Goal: Task Accomplishment & Management: Complete application form

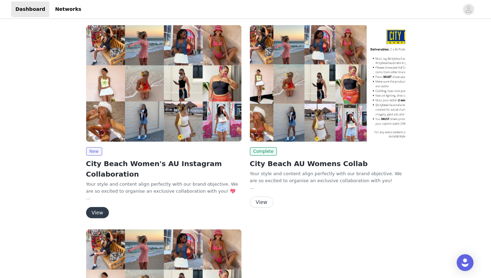
scroll to position [98, 0]
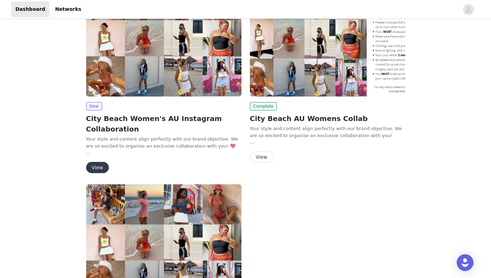
click at [101, 167] on button "View" at bounding box center [97, 167] width 23 height 11
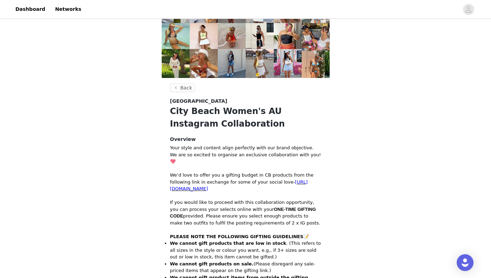
scroll to position [252, 0]
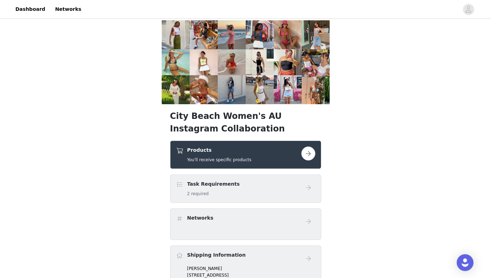
click at [311, 147] on button "button" at bounding box center [309, 154] width 14 height 14
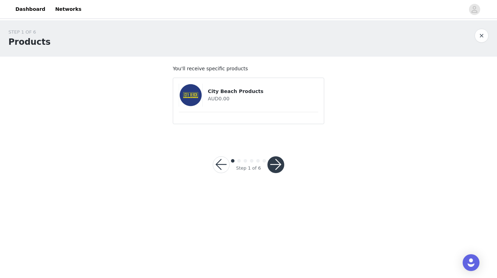
click at [206, 92] on div at bounding box center [193, 95] width 29 height 23
click at [275, 162] on button "button" at bounding box center [275, 165] width 17 height 17
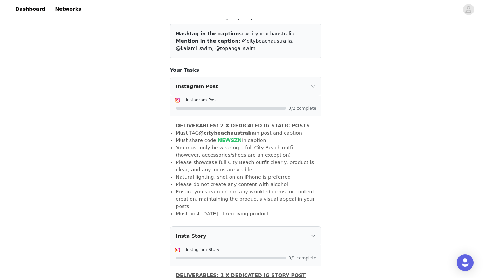
scroll to position [208, 0]
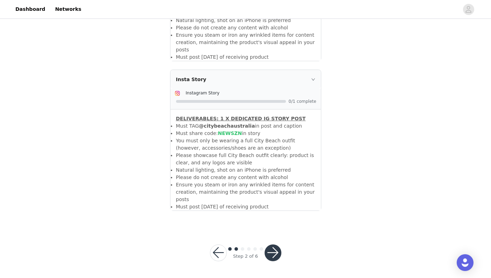
click at [220, 254] on button "button" at bounding box center [218, 253] width 17 height 17
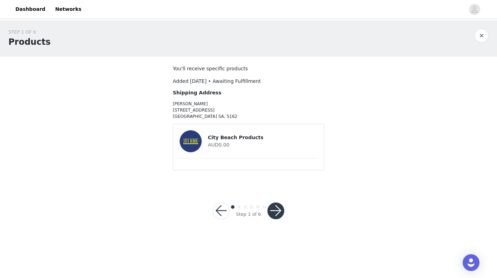
click at [191, 146] on img at bounding box center [190, 141] width 23 height 23
click at [274, 212] on button "button" at bounding box center [275, 211] width 17 height 17
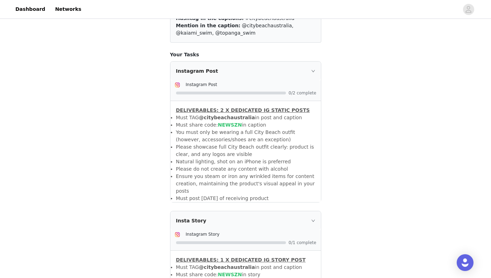
scroll to position [208, 0]
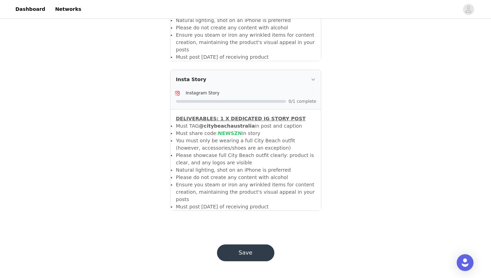
click at [264, 252] on button "Save" at bounding box center [245, 253] width 57 height 17
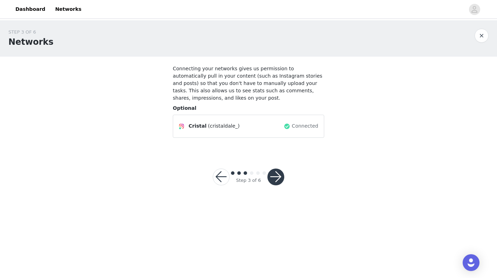
click at [275, 178] on button "button" at bounding box center [275, 177] width 17 height 17
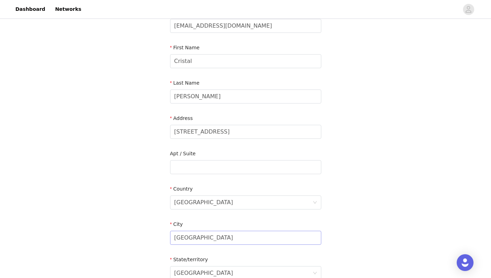
scroll to position [199, 0]
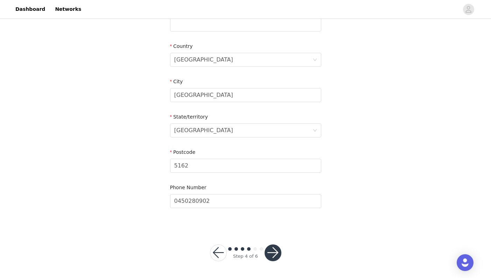
click at [270, 255] on button "button" at bounding box center [273, 253] width 17 height 17
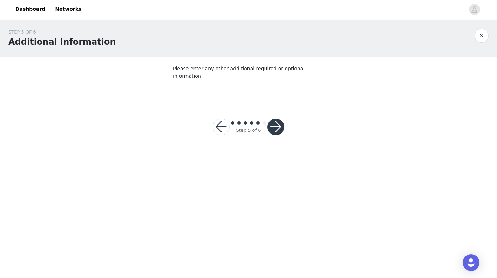
click at [272, 123] on button "button" at bounding box center [275, 127] width 17 height 17
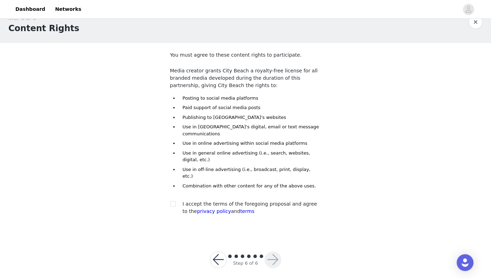
scroll to position [14, 0]
click at [173, 201] on input "checkbox" at bounding box center [172, 203] width 5 height 5
checkbox input "true"
click at [274, 251] on button "button" at bounding box center [273, 259] width 17 height 17
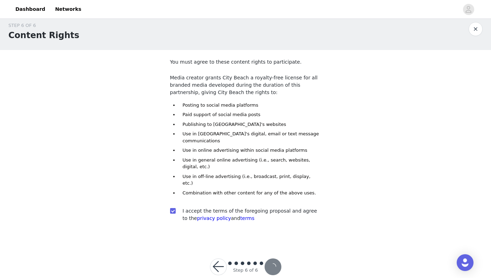
scroll to position [0, 0]
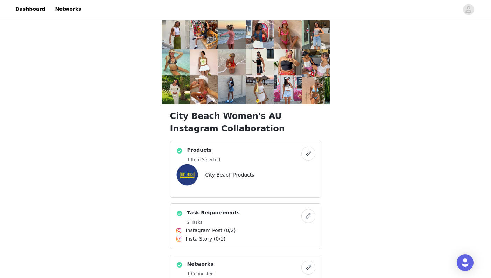
click at [309, 147] on button "button" at bounding box center [309, 154] width 14 height 14
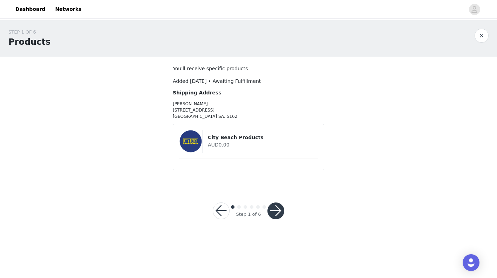
click at [483, 35] on button "button" at bounding box center [481, 36] width 14 height 14
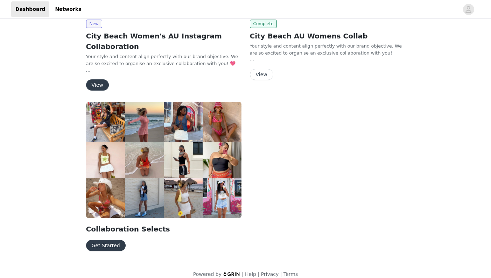
scroll to position [189, 0]
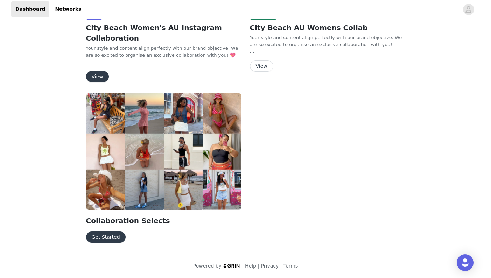
click at [266, 69] on button "View" at bounding box center [261, 66] width 23 height 11
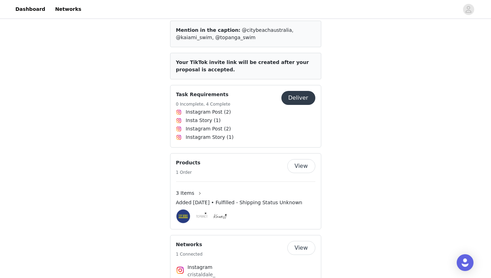
scroll to position [491, 0]
